Goal: Task Accomplishment & Management: Use online tool/utility

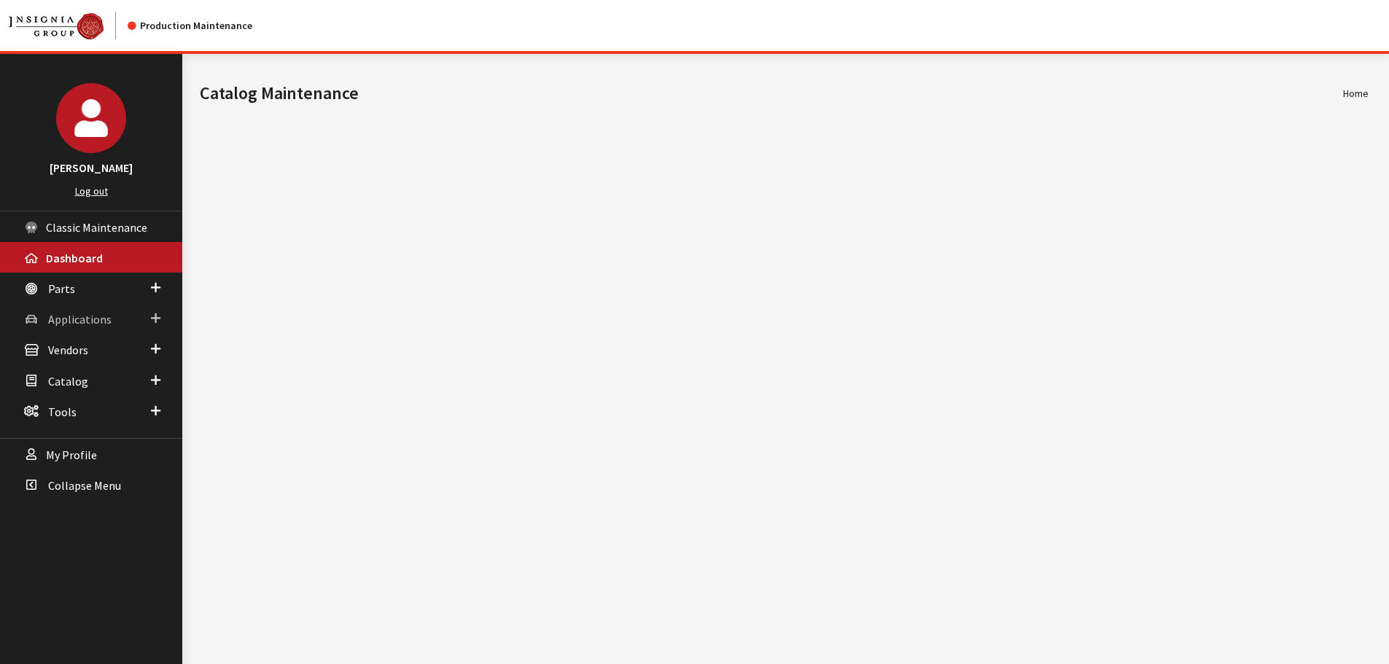
click at [45, 315] on link "Applications" at bounding box center [91, 318] width 182 height 31
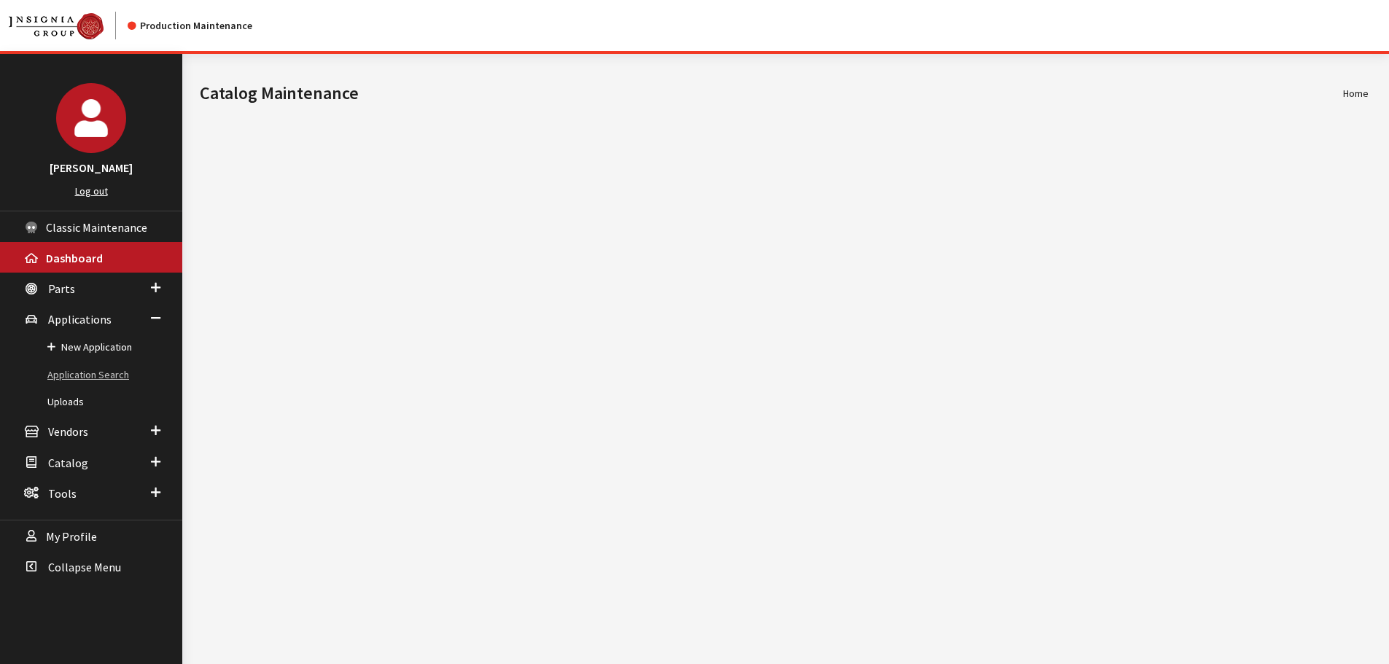
click at [90, 370] on link "Application Search" at bounding box center [91, 375] width 182 height 27
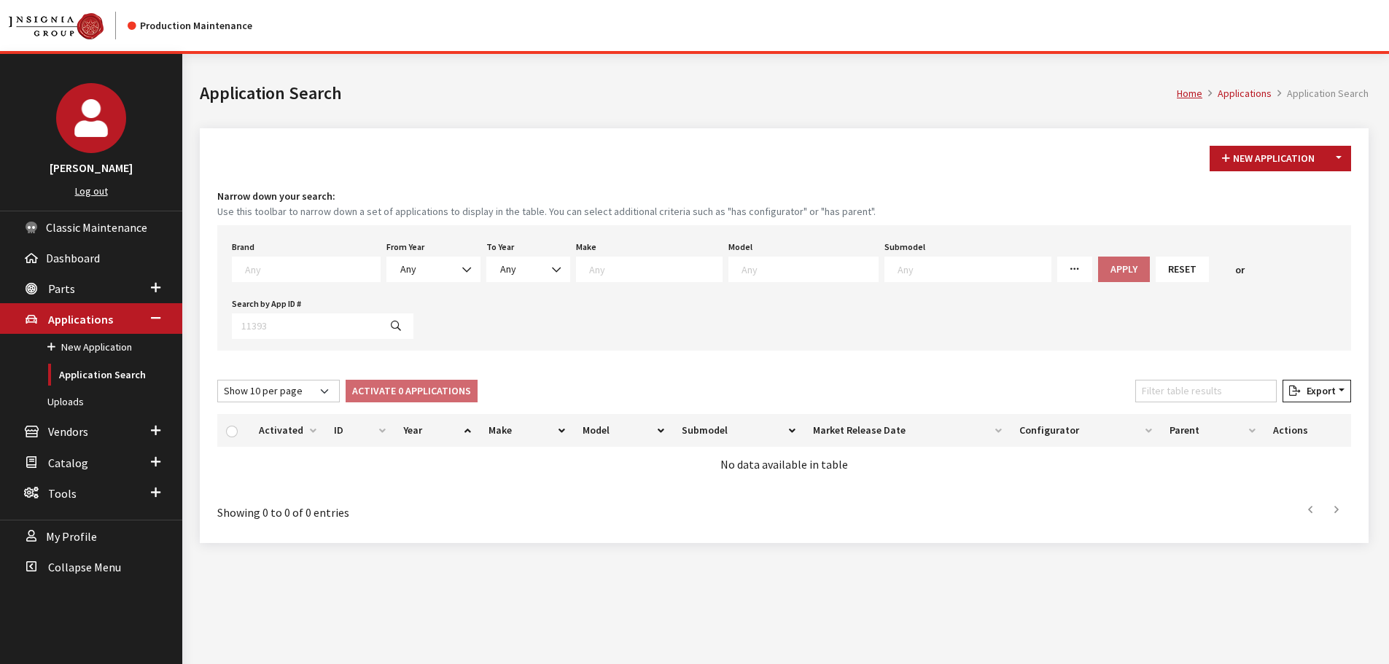
click at [311, 272] on textarea "Search" at bounding box center [312, 268] width 135 height 13
type textarea "v"
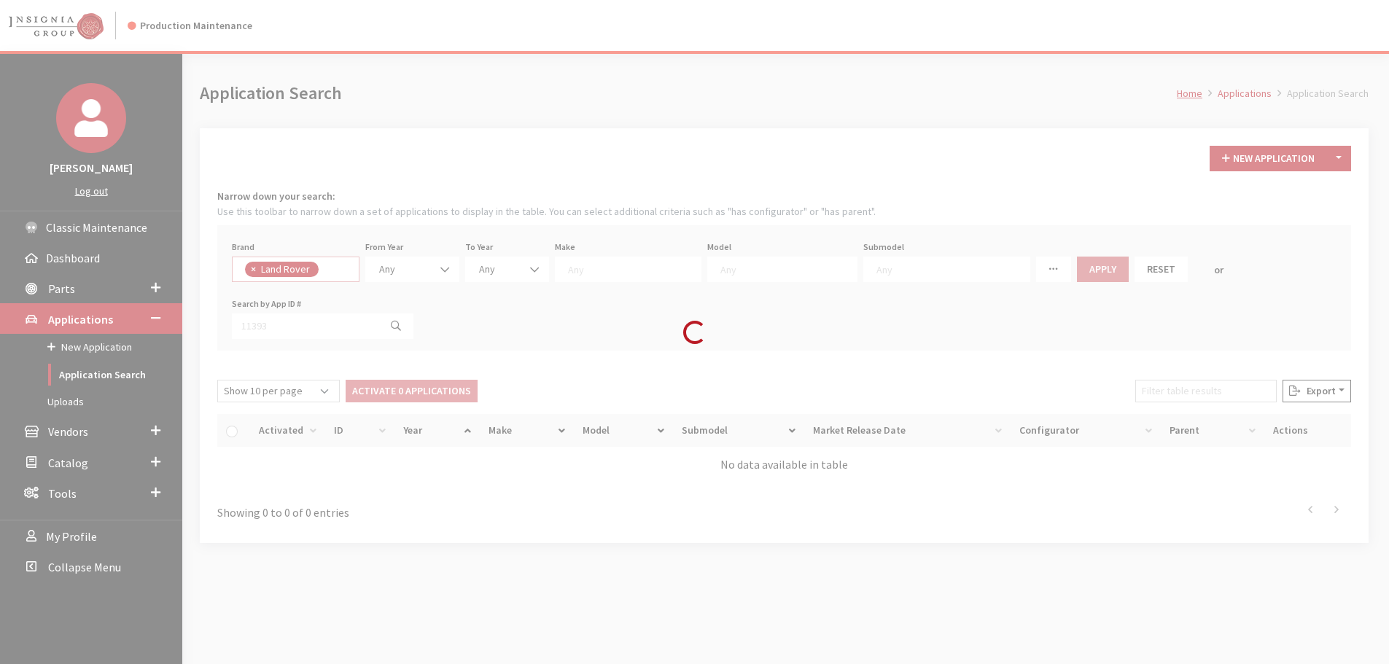
select select "550"
select select
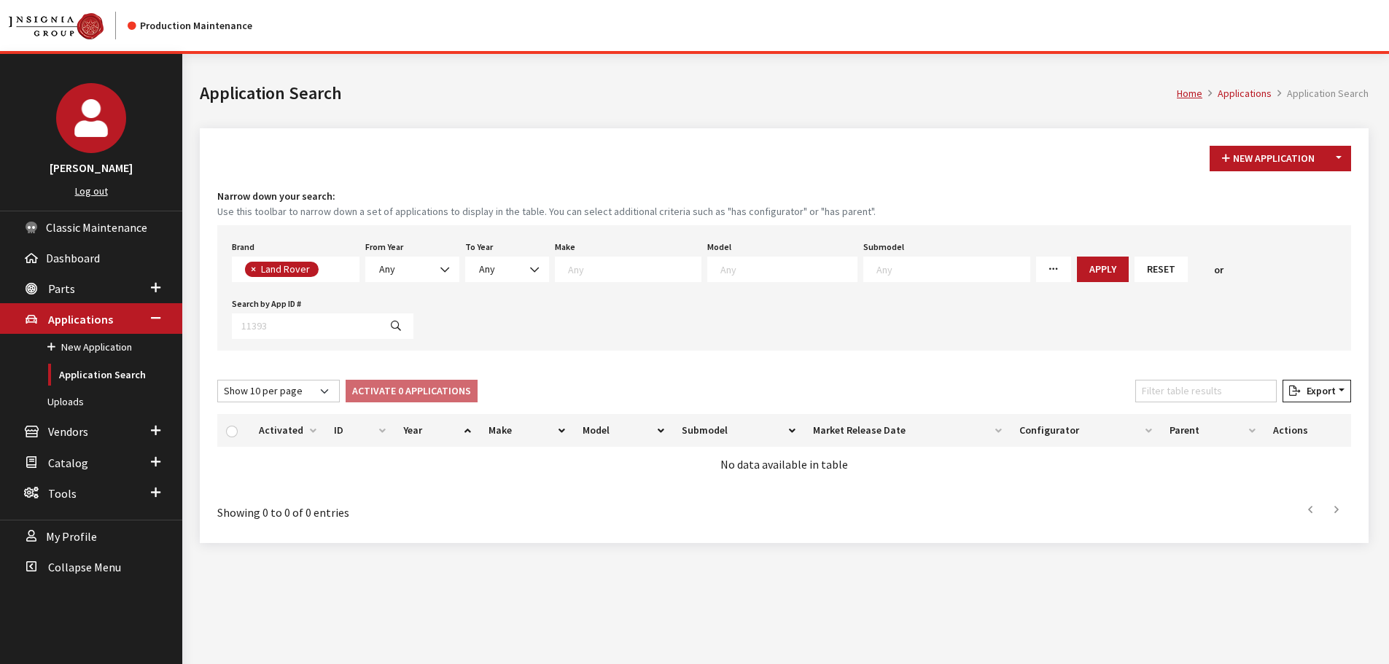
click at [254, 264] on span "×" at bounding box center [253, 268] width 5 height 13
select select
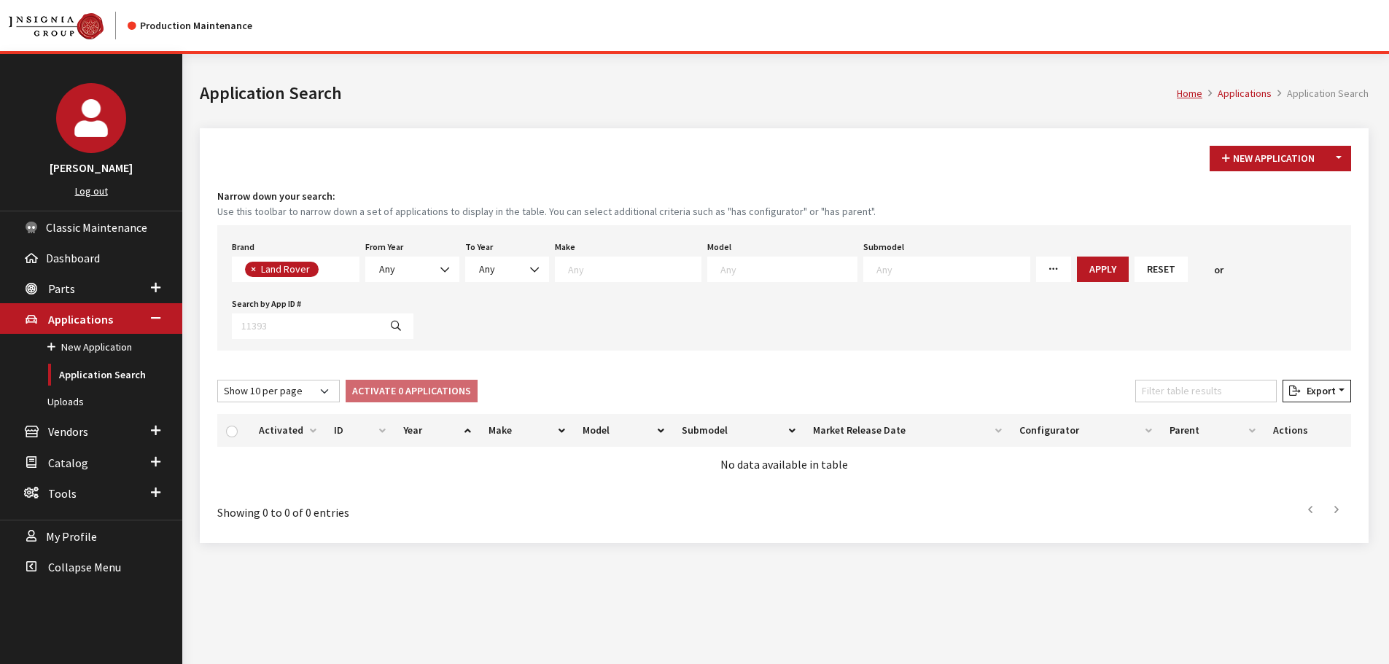
scroll to position [1, 0]
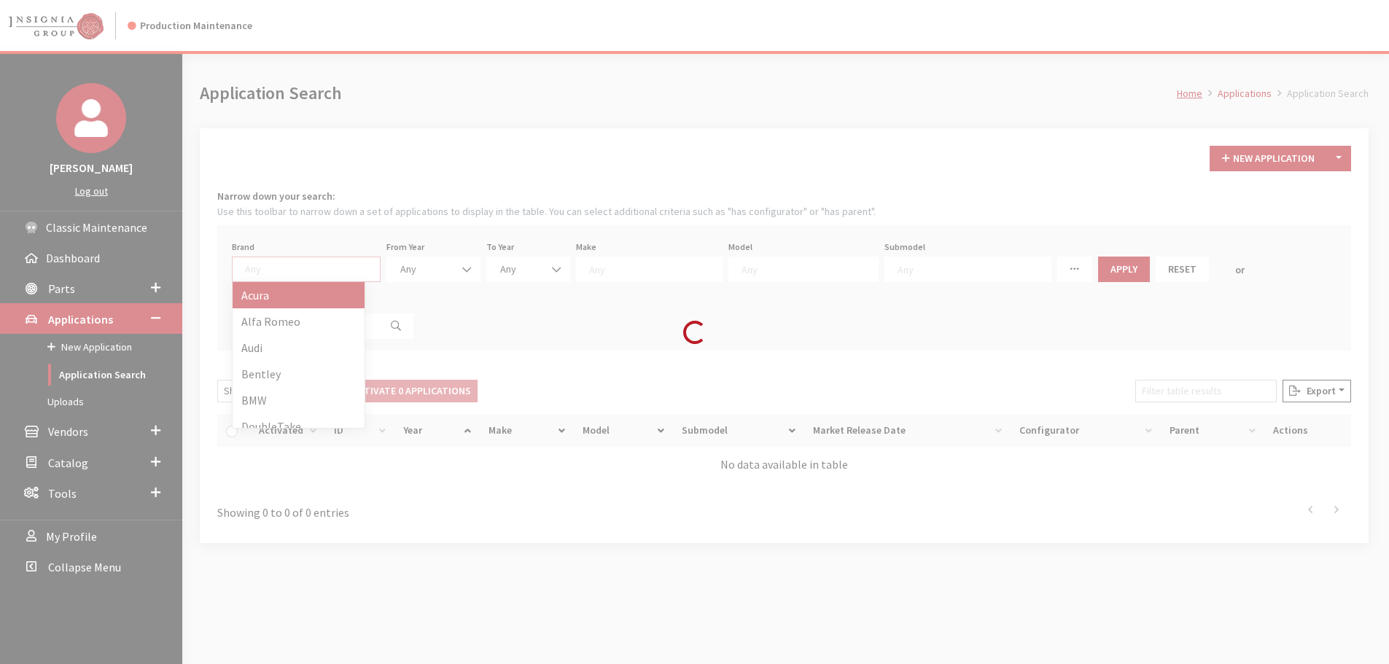
click at [259, 274] on div "Loading..." at bounding box center [694, 332] width 1389 height 664
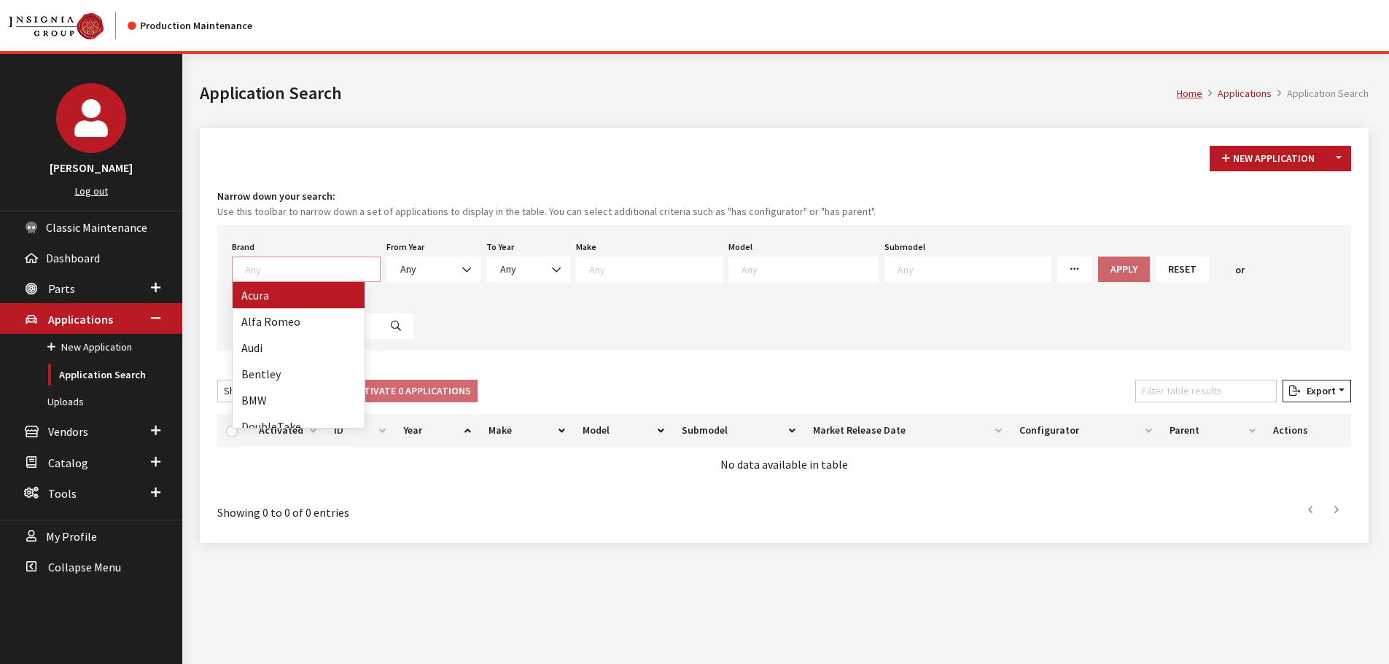
click at [262, 273] on textarea "Search" at bounding box center [312, 268] width 135 height 13
type textarea "vw"
select select "11"
select select
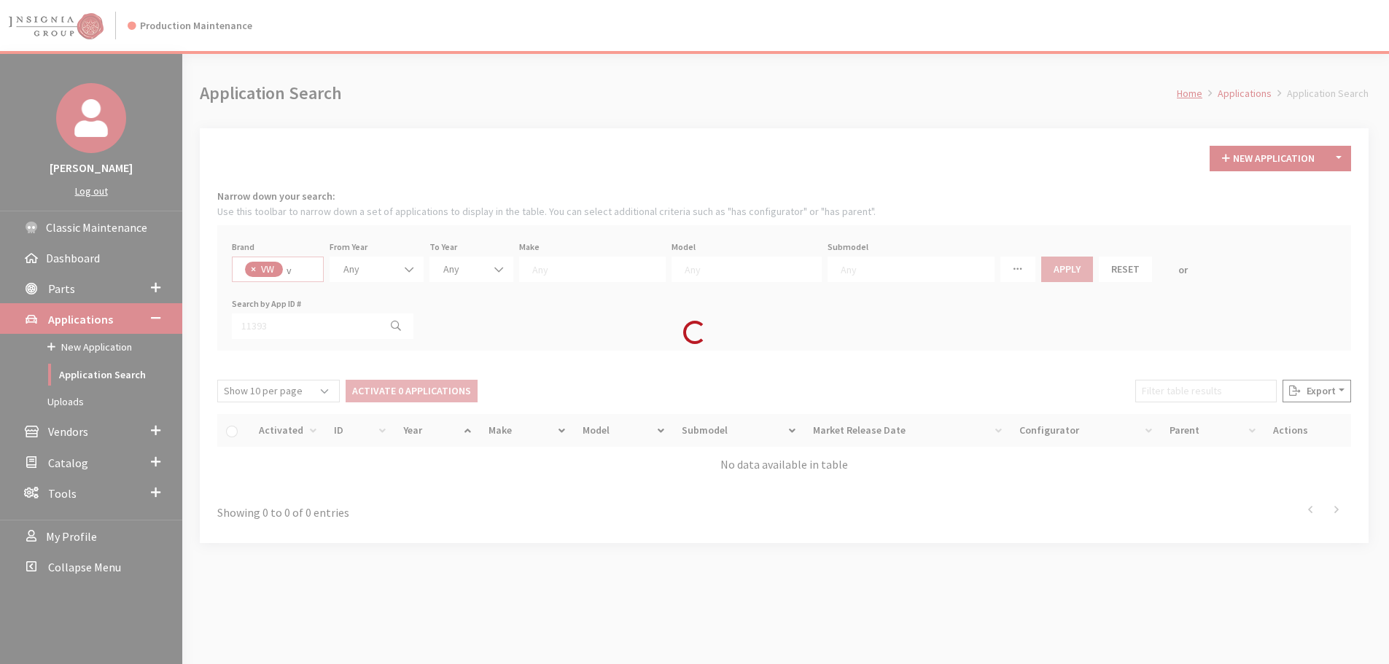
select select
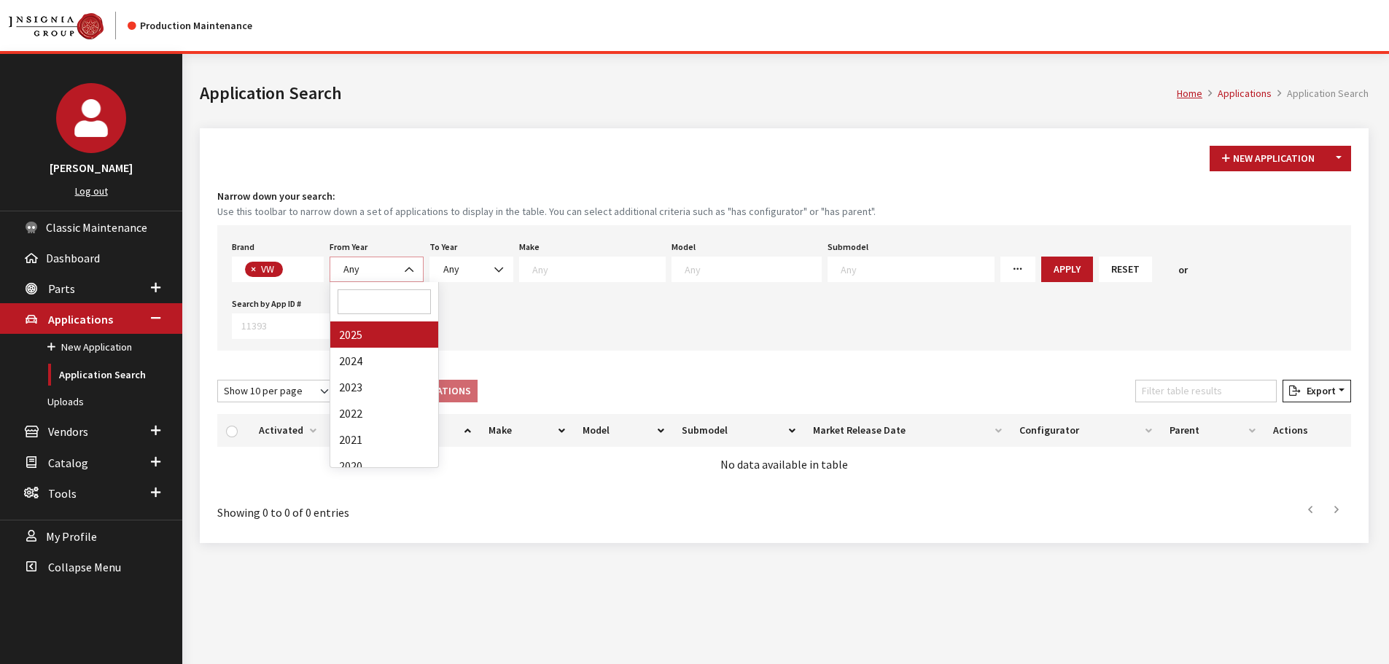
click at [371, 271] on span "Any" at bounding box center [376, 269] width 75 height 15
select select "2025"
select select
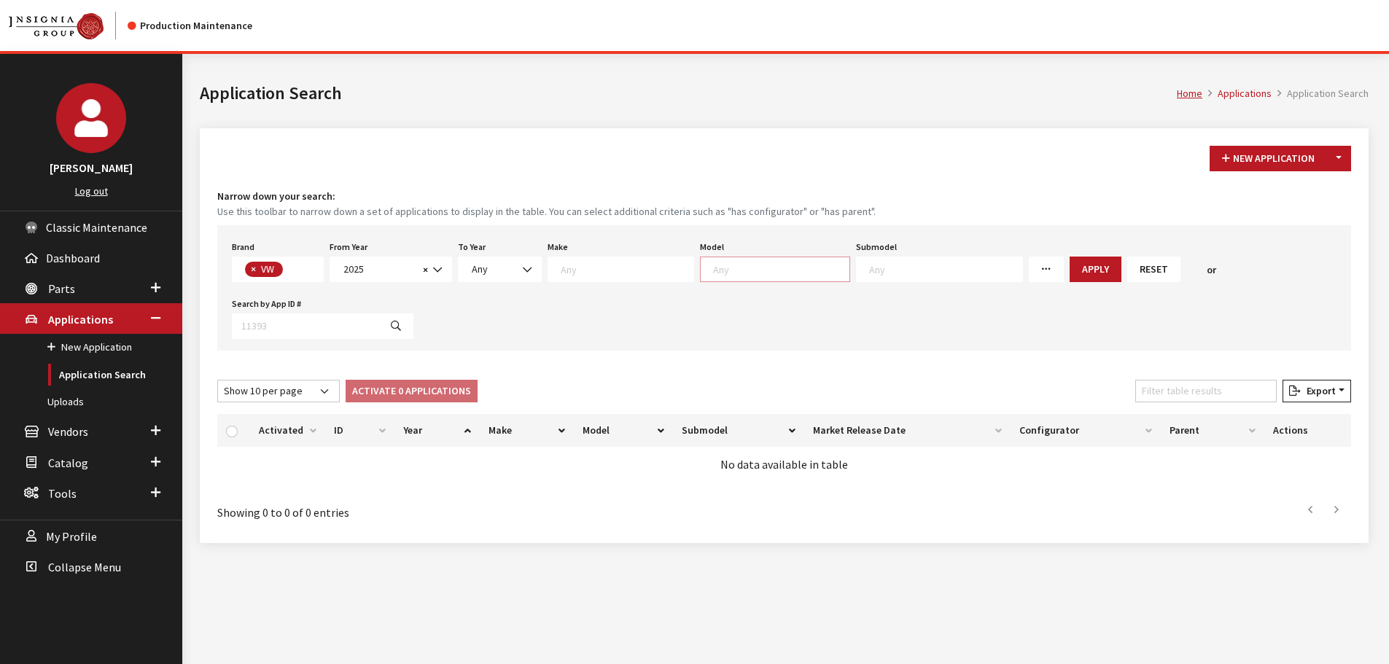
click at [719, 263] on textarea "Search" at bounding box center [781, 268] width 136 height 13
select select "915"
select select
click at [1021, 265] on button "Apply" at bounding box center [1047, 270] width 52 height 26
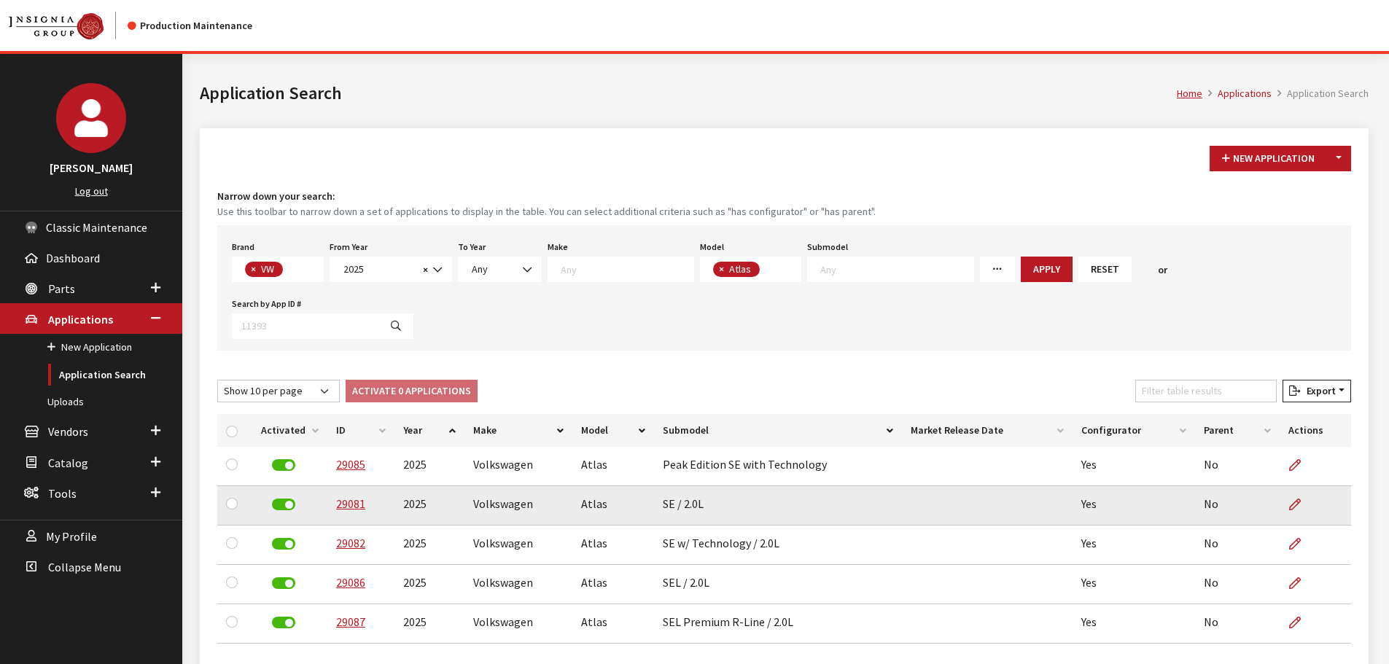
click at [340, 486] on td "29081" at bounding box center [360, 505] width 67 height 39
click at [343, 497] on link "29081" at bounding box center [350, 504] width 29 height 15
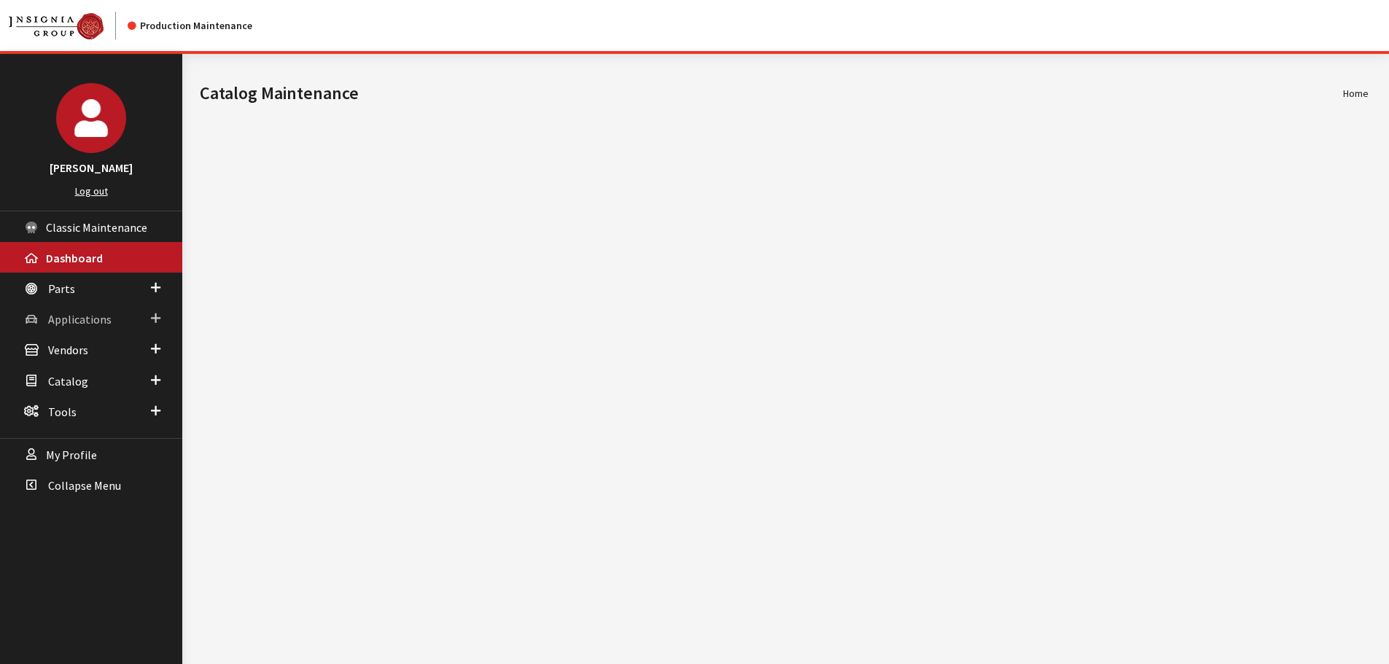
click at [79, 330] on link "Applications" at bounding box center [91, 318] width 182 height 31
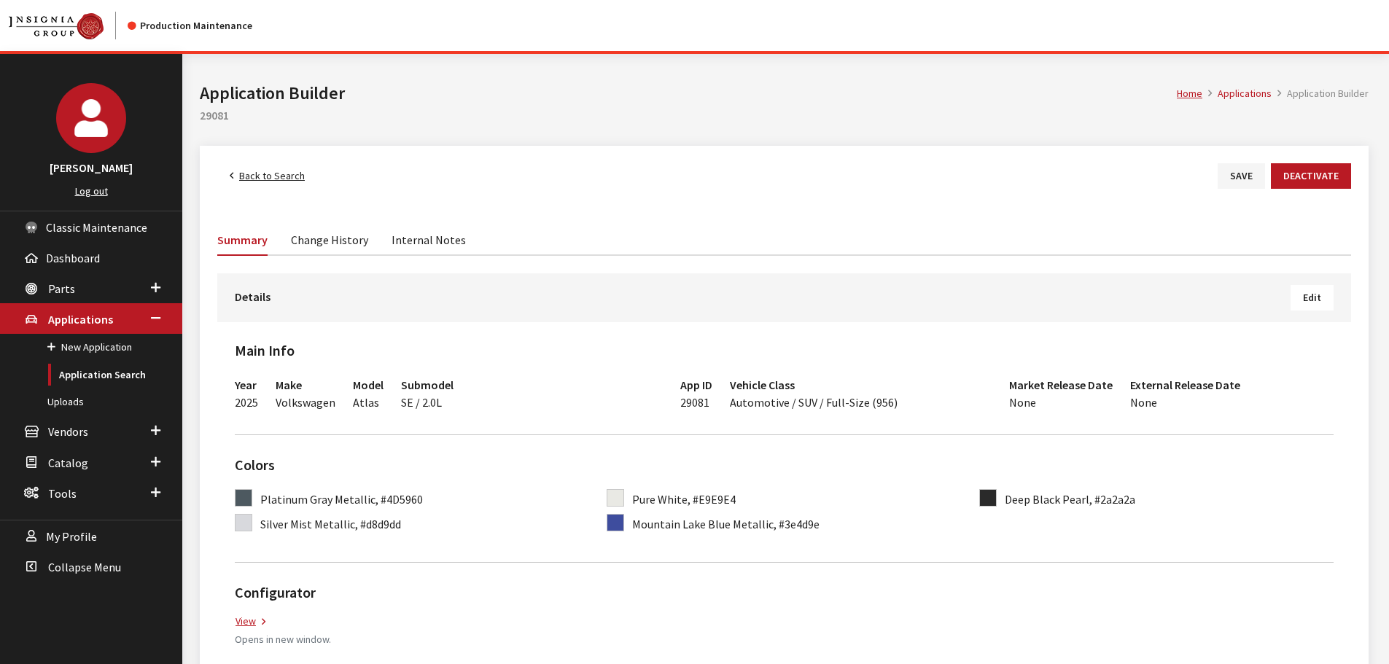
click at [273, 180] on link "Back to Search" at bounding box center [267, 176] width 100 height 26
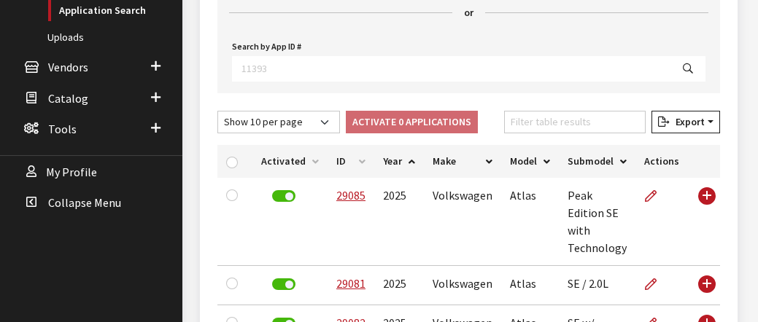
scroll to position [437, 0]
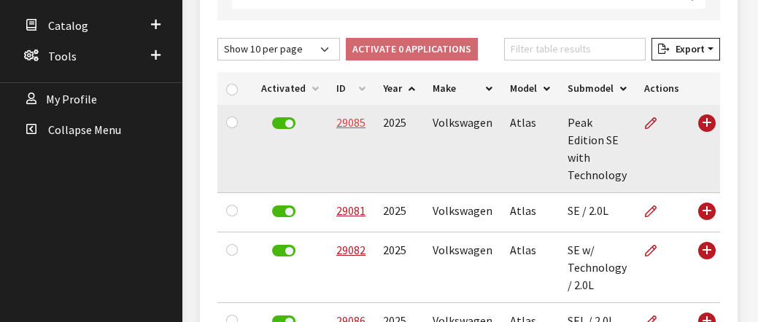
click at [355, 122] on link "29085" at bounding box center [350, 122] width 29 height 15
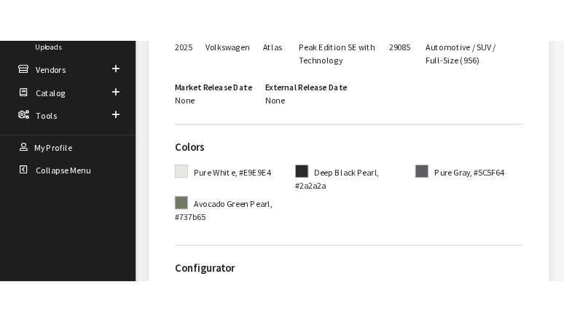
scroll to position [437, 0]
